Goal: Task Accomplishment & Management: Use online tool/utility

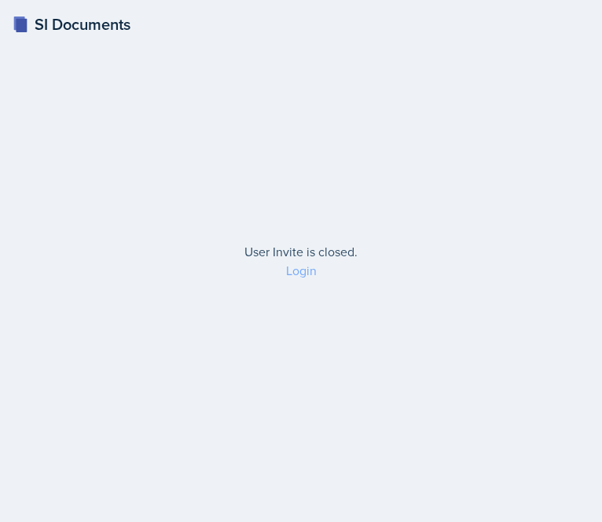
click at [291, 264] on link "Login" at bounding box center [301, 270] width 31 height 17
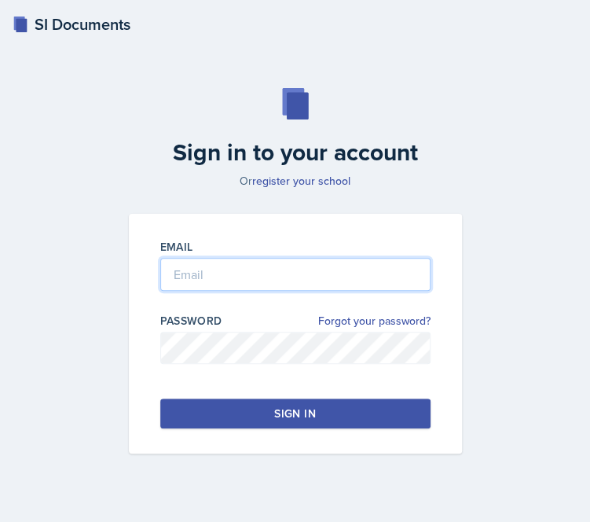
click at [251, 274] on input "email" at bounding box center [295, 274] width 270 height 33
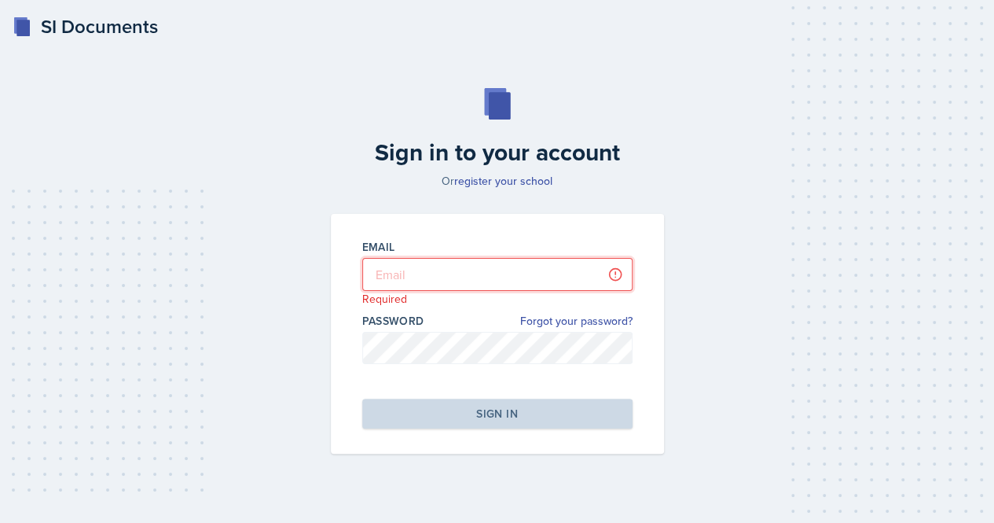
click at [421, 269] on input "email" at bounding box center [497, 274] width 270 height 33
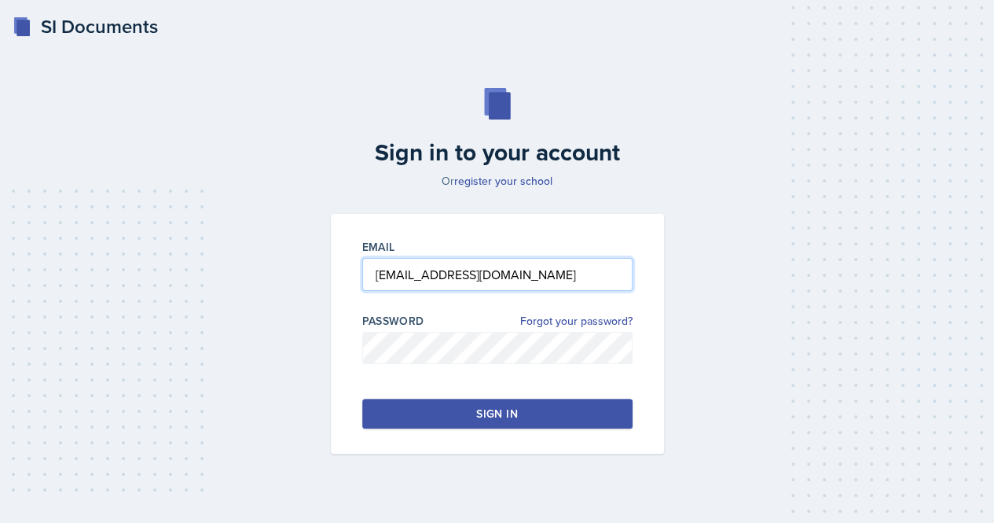
type input "[EMAIL_ADDRESS][DOMAIN_NAME]"
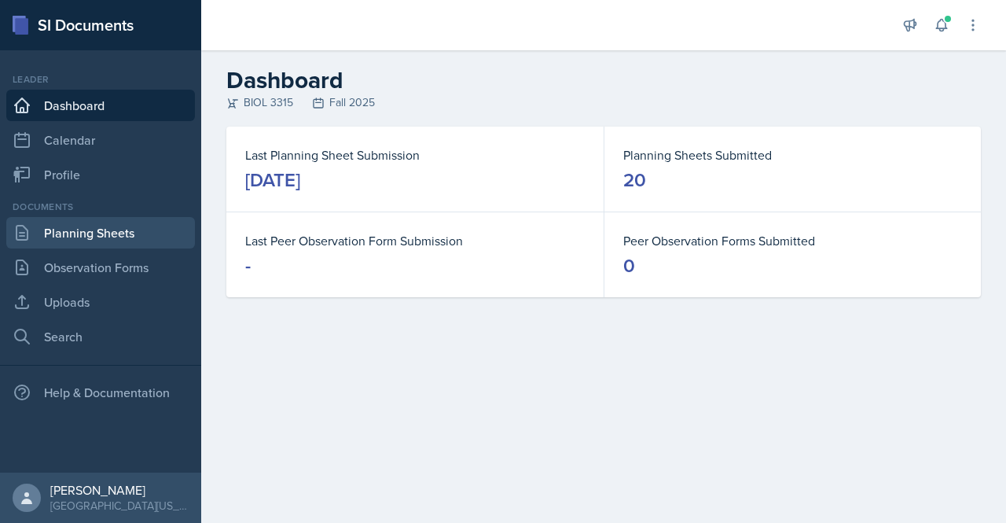
click at [66, 242] on link "Planning Sheets" at bounding box center [100, 232] width 189 height 31
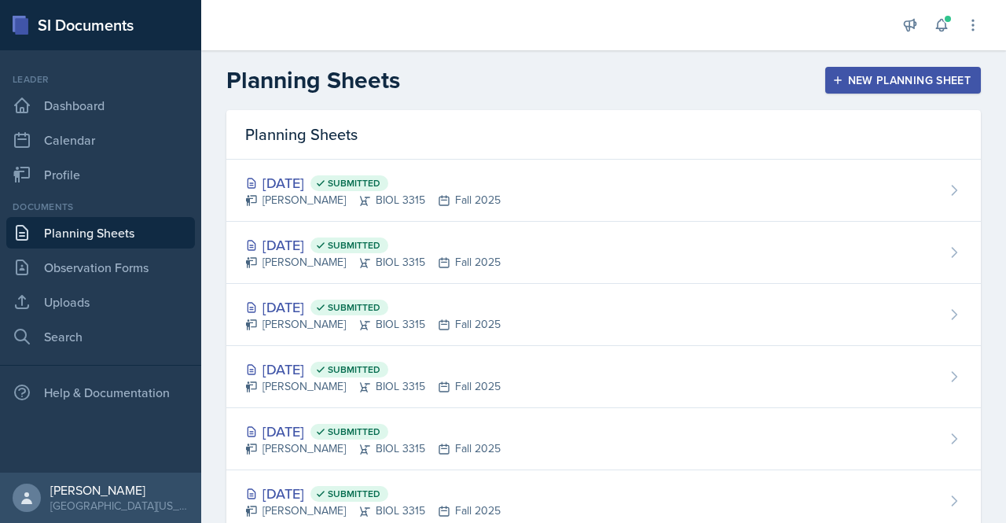
click at [601, 92] on button "New Planning Sheet" at bounding box center [903, 80] width 156 height 27
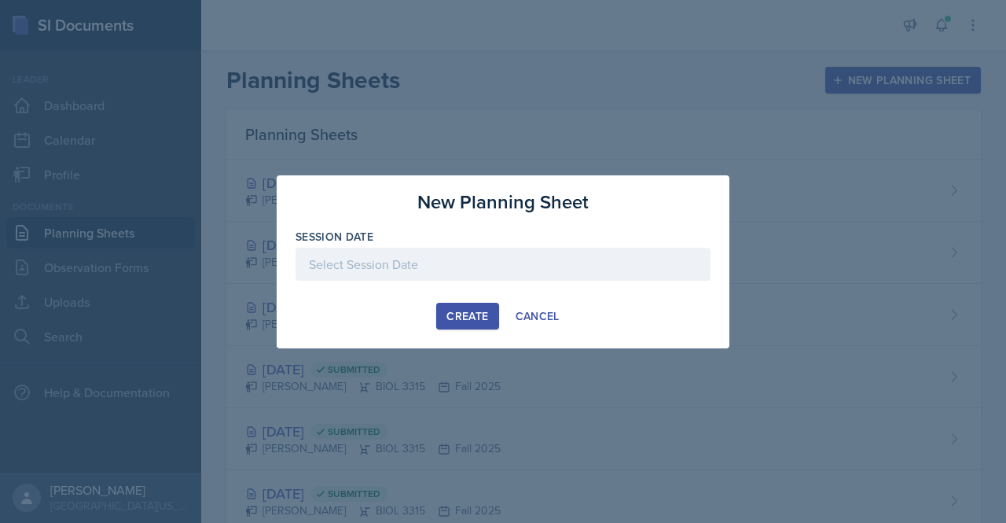
click at [412, 271] on div at bounding box center [502, 264] width 415 height 33
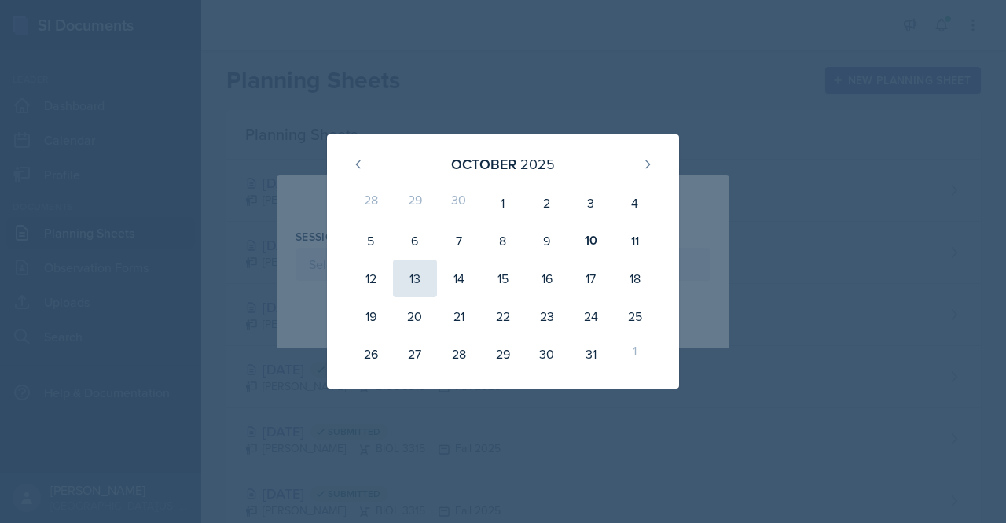
click at [406, 274] on div "13" at bounding box center [415, 278] width 44 height 38
type input "[DATE]"
